Goal: Navigation & Orientation: Understand site structure

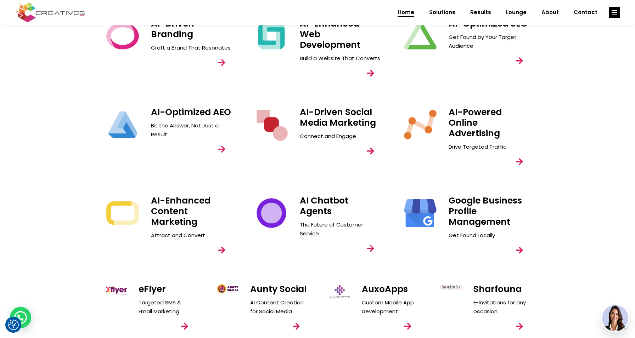
scroll to position [944, 0]
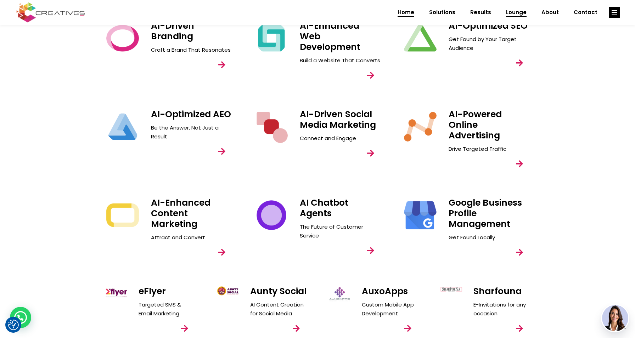
click at [518, 12] on span "Lounge" at bounding box center [516, 12] width 21 height 18
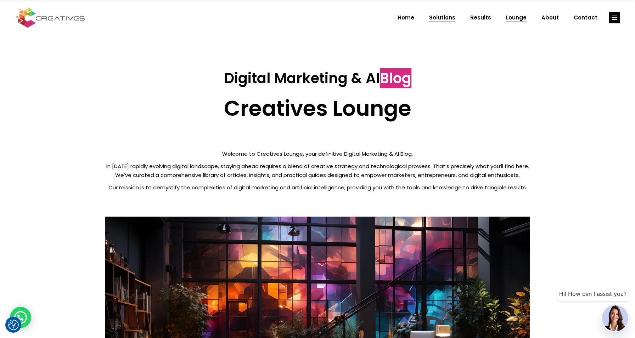
click at [451, 19] on span "Solutions" at bounding box center [442, 18] width 26 height 18
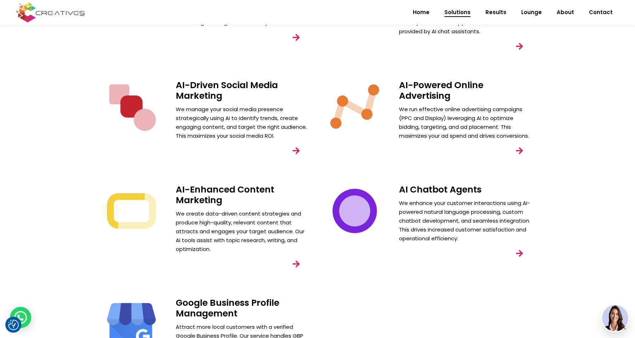
scroll to position [279, 0]
click at [295, 262] on link "link" at bounding box center [296, 264] width 20 height 20
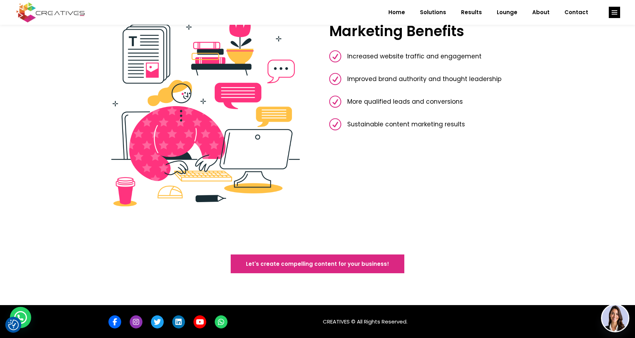
scroll to position [791, 0]
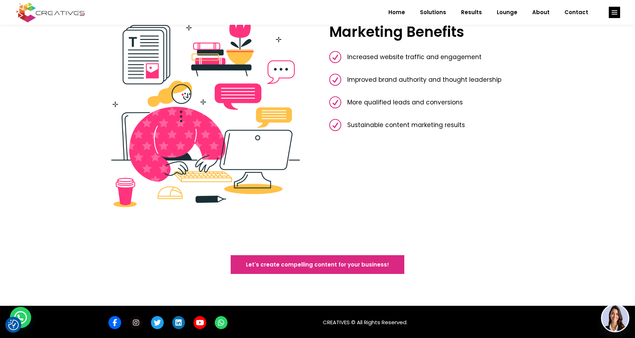
click at [137, 322] on span "link" at bounding box center [136, 323] width 6 height 13
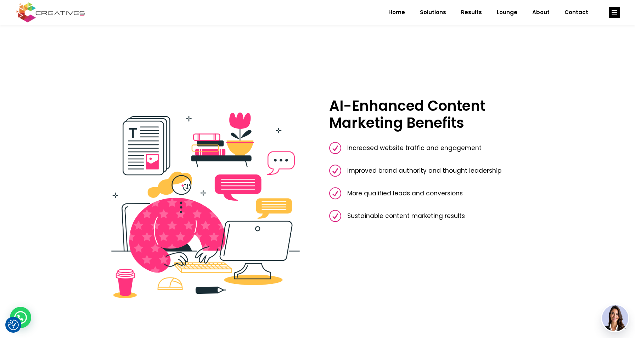
scroll to position [669, 0]
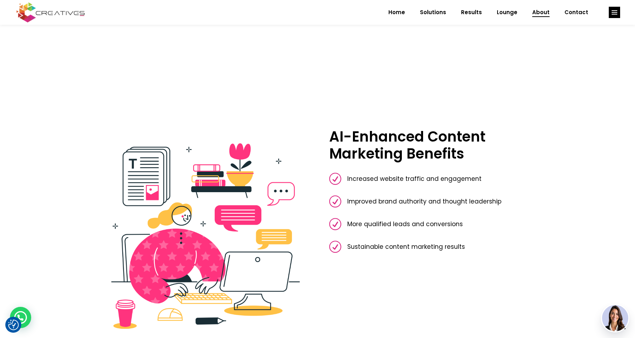
click at [540, 10] on span "About" at bounding box center [540, 12] width 17 height 18
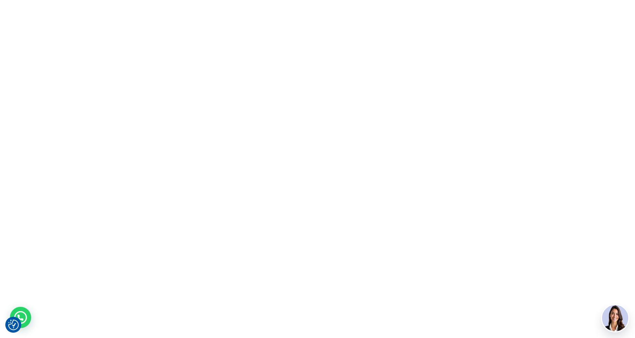
scroll to position [0, 0]
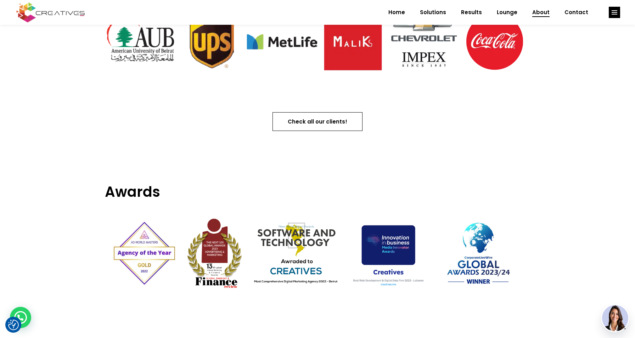
scroll to position [785, 0]
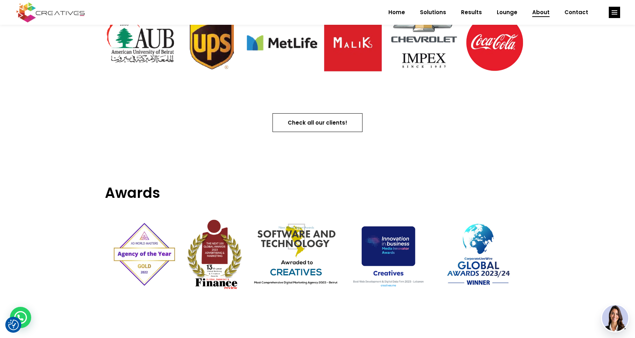
click at [330, 121] on span "Check all our clients!" at bounding box center [318, 122] width 60 height 7
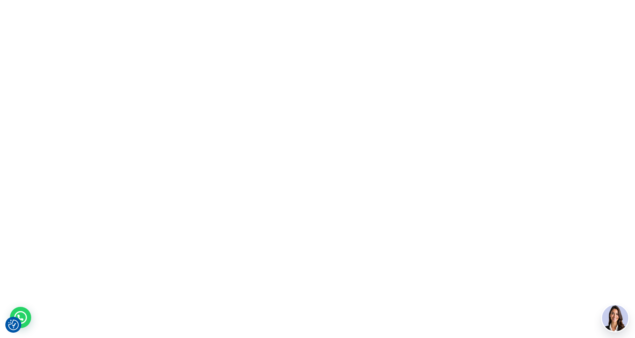
scroll to position [0, 0]
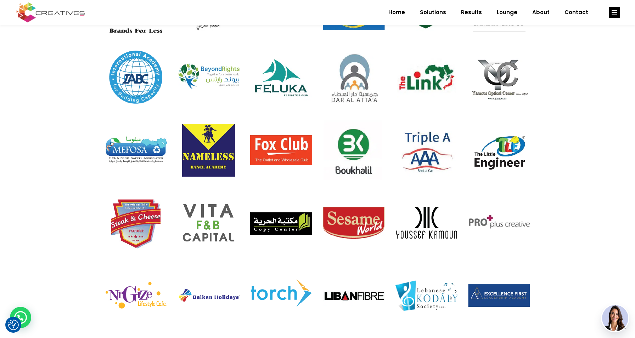
scroll to position [550, 0]
